Goal: Task Accomplishment & Management: Use online tool/utility

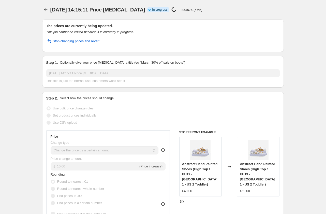
select select "by"
select select "remove"
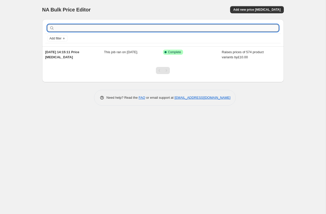
click at [99, 28] on input "text" at bounding box center [166, 27] width 223 height 7
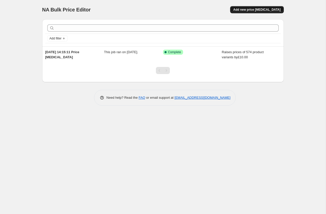
click at [267, 8] on span "Add new price change job" at bounding box center [256, 10] width 47 height 4
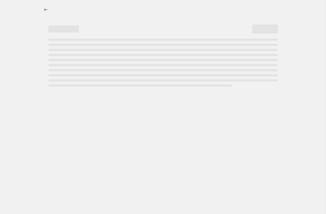
select select "percentage"
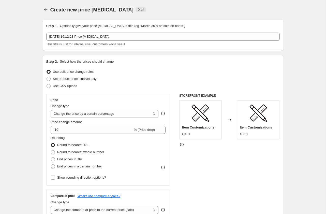
click at [104, 136] on fieldset "Rounding Round to nearest .01 Round to nearest whole number End prices in .99 E…" at bounding box center [78, 152] width 54 height 35
click at [107, 134] on div "Price Change type Change the price to a certain amount Change the price by a ce…" at bounding box center [108, 139] width 115 height 83
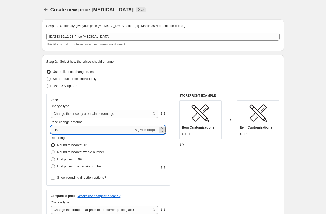
click at [106, 130] on input "-10" at bounding box center [92, 130] width 82 height 8
drag, startPoint x: 106, startPoint y: 130, endPoint x: 29, endPoint y: 129, distance: 76.9
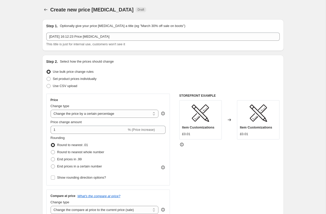
click at [152, 125] on div "Price change amount 1 % (Price increase)" at bounding box center [108, 127] width 115 height 14
click at [135, 133] on div "1 % (Price increase)" at bounding box center [108, 130] width 115 height 8
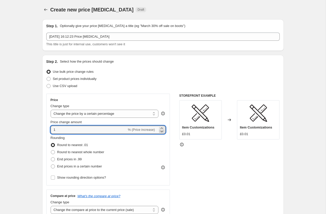
click at [162, 132] on icon at bounding box center [161, 131] width 5 height 5
click at [161, 128] on icon at bounding box center [162, 128] width 2 height 1
type input "2"
click at [138, 115] on select "Change the price to a certain amount Change the price by a certain amount Chang…" at bounding box center [105, 114] width 108 height 8
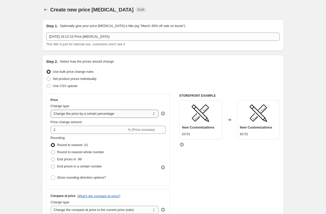
select select "by"
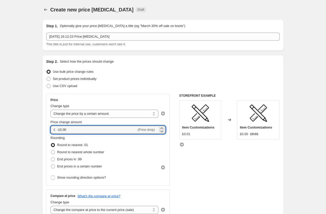
drag, startPoint x: 78, startPoint y: 130, endPoint x: 32, endPoint y: 129, distance: 45.6
type input "1.00"
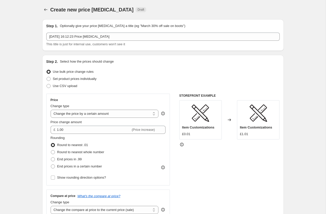
click at [133, 156] on div "Rounding Round to nearest .01 Round to nearest whole number End prices in .99 E…" at bounding box center [108, 152] width 115 height 35
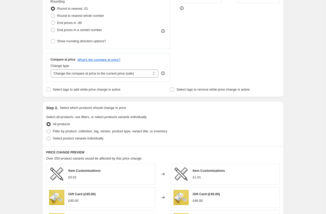
scroll to position [137, 0]
click at [51, 130] on label "Filter by product, collection, tag, vendor, product type, variant title, or inv…" at bounding box center [106, 131] width 121 height 7
click at [47, 129] on input "Filter by product, collection, tag, vendor, product type, variant title, or inv…" at bounding box center [47, 129] width 0 height 0
radio input "true"
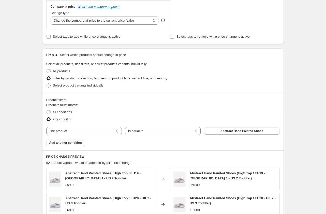
scroll to position [190, 0]
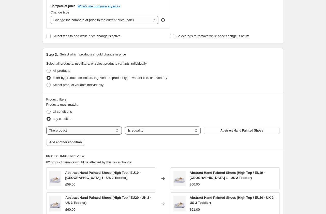
click at [103, 131] on select "The product The product's collection The product's tag The product's vendor The…" at bounding box center [84, 130] width 76 height 8
select select "collection"
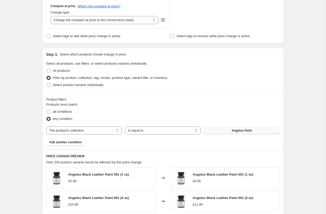
click at [232, 132] on button "Angelus Paint" at bounding box center [242, 130] width 76 height 7
click at [50, 111] on span at bounding box center [49, 112] width 4 height 4
click at [47, 110] on input "all conditions" at bounding box center [47, 110] width 0 height 0
radio input "true"
click at [50, 118] on span at bounding box center [49, 119] width 4 height 4
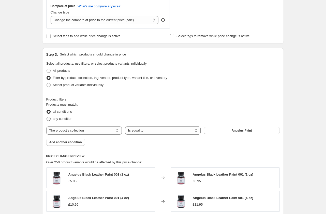
click at [47, 117] on input "any condition" at bounding box center [47, 117] width 0 height 0
radio input "true"
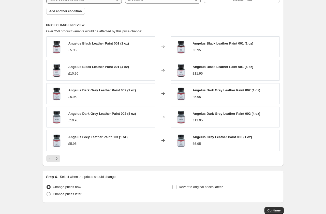
scroll to position [327, 0]
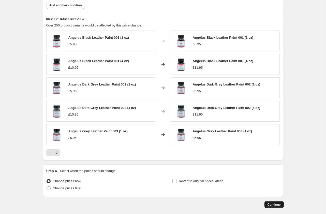
click at [270, 203] on span "Continue" at bounding box center [274, 205] width 13 height 4
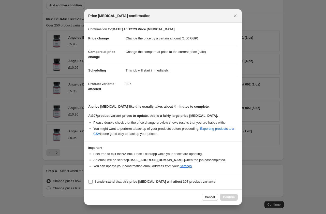
click at [91, 180] on input "I understand that this price change job will affect 307 product variants" at bounding box center [91, 182] width 4 height 4
checkbox input "true"
click at [236, 16] on icon "Close" at bounding box center [235, 15] width 5 height 5
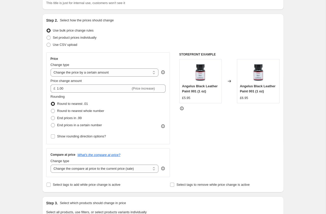
scroll to position [45, 0]
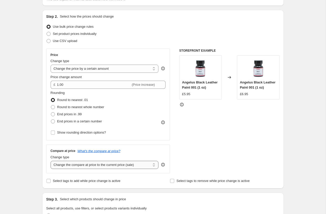
click at [102, 166] on select "Change the compare at price to the current price (sale) Change the compare at p…" at bounding box center [105, 165] width 108 height 8
select select "remove"
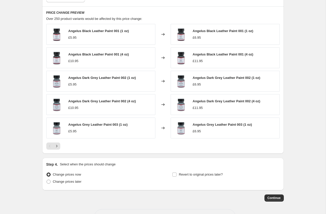
scroll to position [350, 0]
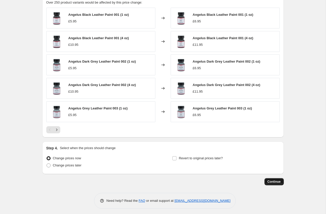
click at [271, 181] on span "Continue" at bounding box center [274, 182] width 13 height 4
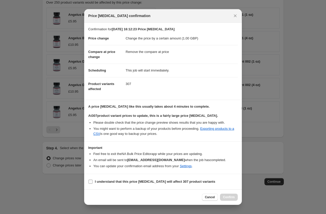
click at [92, 181] on input "I understand that this price change job will affect 307 product variants" at bounding box center [91, 182] width 4 height 4
checkbox input "true"
click at [234, 194] on button "Confirm" at bounding box center [229, 197] width 18 height 7
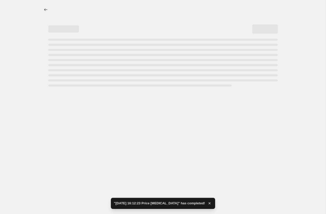
select select "by"
select select "remove"
select select "collection"
